Goal: Information Seeking & Learning: Ask a question

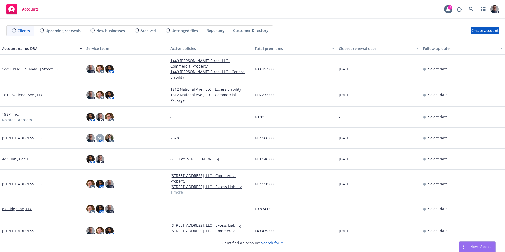
click at [477, 244] on span "Nova Assist" at bounding box center [480, 246] width 21 height 4
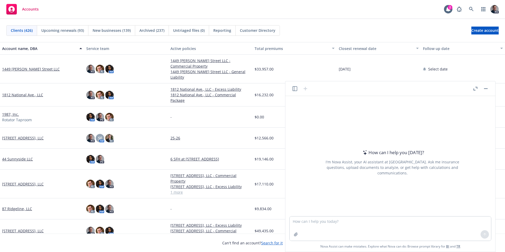
click at [294, 87] on icon "button" at bounding box center [295, 88] width 5 height 5
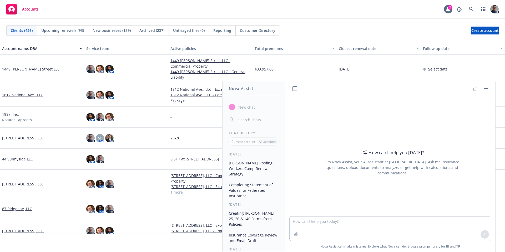
drag, startPoint x: 249, startPoint y: 171, endPoint x: 257, endPoint y: 164, distance: 9.7
click at [249, 171] on button "[PERSON_NAME] Roofing Workers Comp Renewal Strategy" at bounding box center [254, 169] width 54 height 20
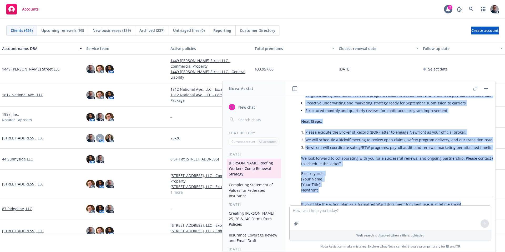
scroll to position [2927, 0]
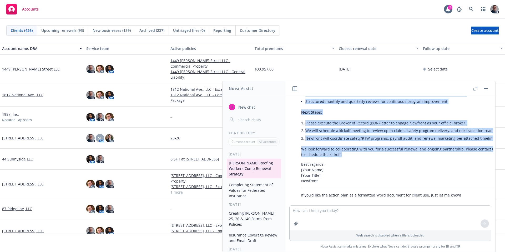
drag, startPoint x: 302, startPoint y: 131, endPoint x: 475, endPoint y: 146, distance: 174.1
copy div "Lo [Ipsumd Sita], Conse adi eli seddoeiusm Temporin utla etdo magnaal’ enimadmi…"
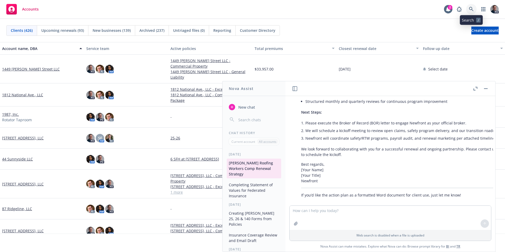
click at [471, 13] on link at bounding box center [471, 9] width 11 height 11
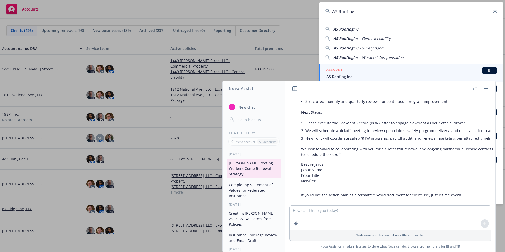
type input "AS Roofing"
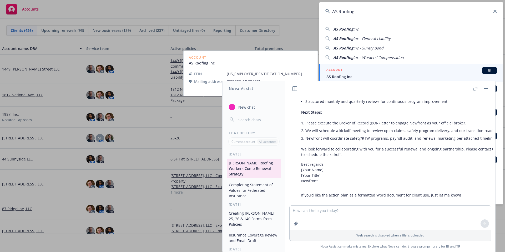
click at [379, 69] on div "ACCOUNT BI" at bounding box center [412, 70] width 171 height 7
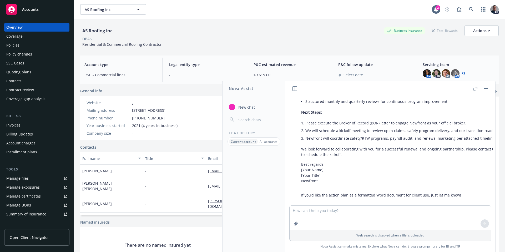
click at [487, 90] on button "button" at bounding box center [486, 89] width 6 height 6
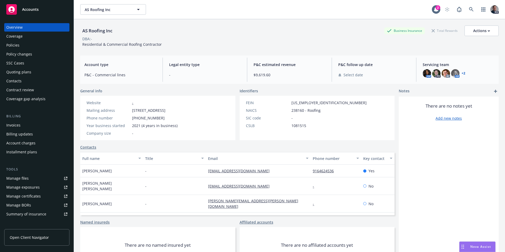
click at [17, 43] on div "Policies" at bounding box center [12, 45] width 13 height 8
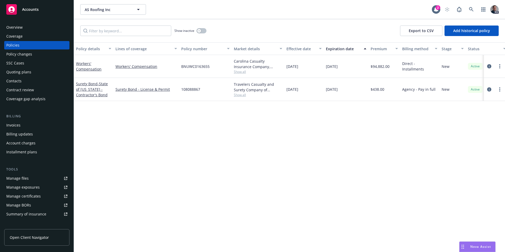
click at [474, 244] on span "Nova Assist" at bounding box center [480, 246] width 21 height 4
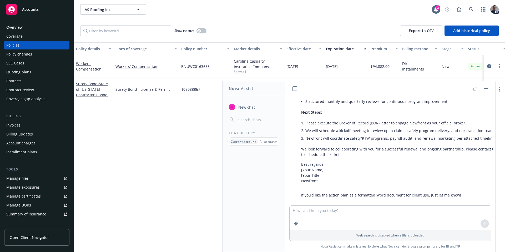
click at [295, 90] on icon "button" at bounding box center [295, 88] width 5 height 5
click at [307, 90] on icon "button" at bounding box center [305, 89] width 6 height 6
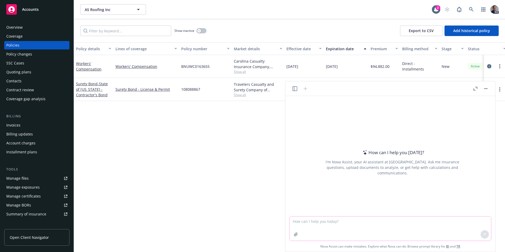
click at [296, 234] on icon "button" at bounding box center [296, 234] width 4 height 4
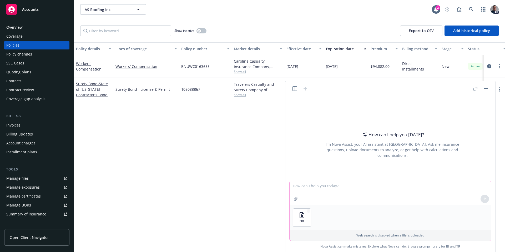
click at [329, 191] on textarea at bounding box center [391, 193] width 202 height 24
type textarea "P"
type textarea "Work as an account manager workers comp expert and review the attached renewal …"
click at [482, 197] on button at bounding box center [485, 199] width 8 height 8
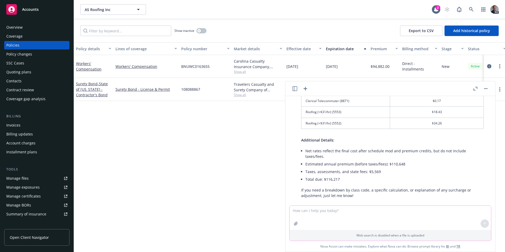
scroll to position [78, 0]
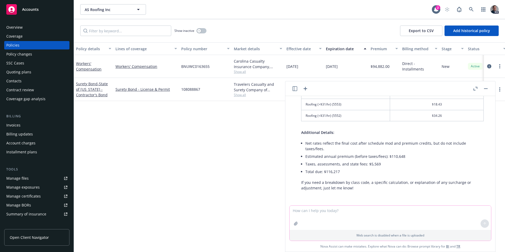
click at [333, 214] on textarea at bounding box center [391, 218] width 202 height 24
type textarea "Does this account for the waiver of subrogation ?"
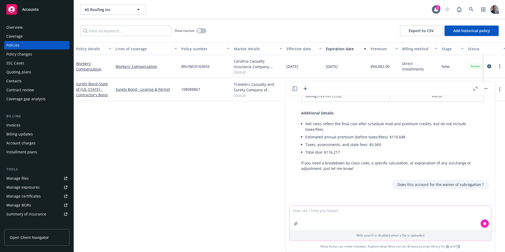
scroll to position [110, 0]
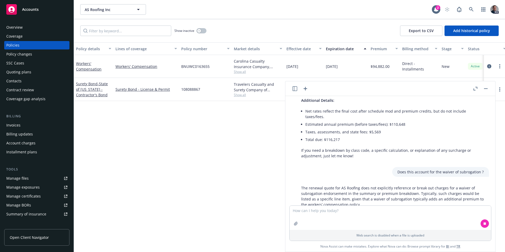
drag, startPoint x: 487, startPoint y: 155, endPoint x: 487, endPoint y: 160, distance: 4.8
click at [487, 162] on div "pdf Attachment_BERKNETQ (3).pdf Work as an account manager workers comp expert …" at bounding box center [391, 150] width 206 height 109
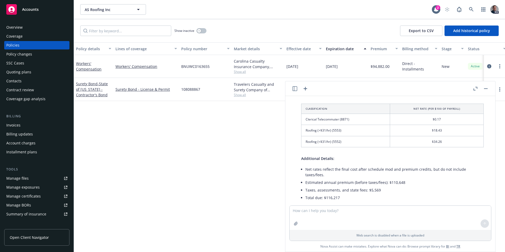
scroll to position [51, 0]
click at [486, 117] on div "Here are the net rates provided in the workers' compensation renewal quote for …" at bounding box center [393, 153] width 202 height 131
drag, startPoint x: 488, startPoint y: 119, endPoint x: 488, endPoint y: 128, distance: 8.4
click at [488, 128] on div "Here are the net rates provided in the workers' compensation renewal quote for …" at bounding box center [393, 153] width 202 height 131
drag, startPoint x: 489, startPoint y: 127, endPoint x: 488, endPoint y: 122, distance: 4.8
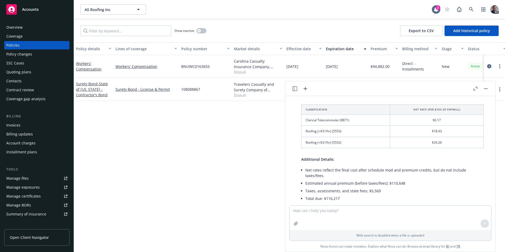
click at [488, 122] on div "Here are the net rates provided in the workers' compensation renewal quote for …" at bounding box center [393, 153] width 202 height 131
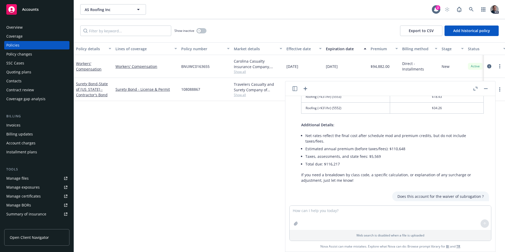
scroll to position [0, 0]
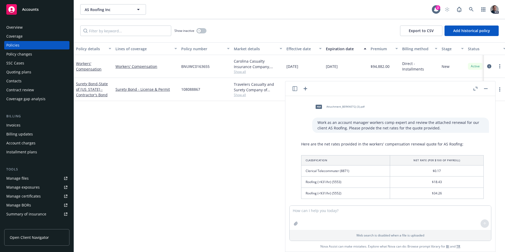
click at [486, 89] on button "button" at bounding box center [486, 89] width 6 height 6
